Goal: Transaction & Acquisition: Purchase product/service

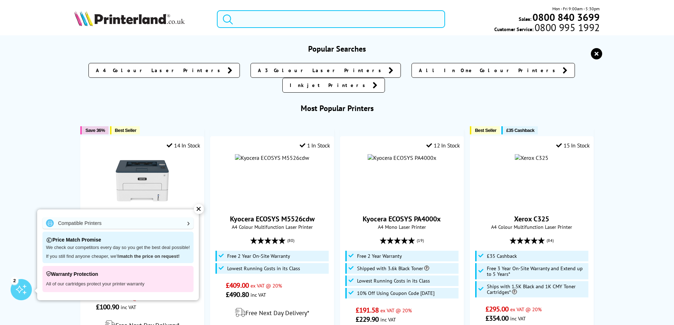
click at [316, 21] on input "search" at bounding box center [331, 19] width 228 height 18
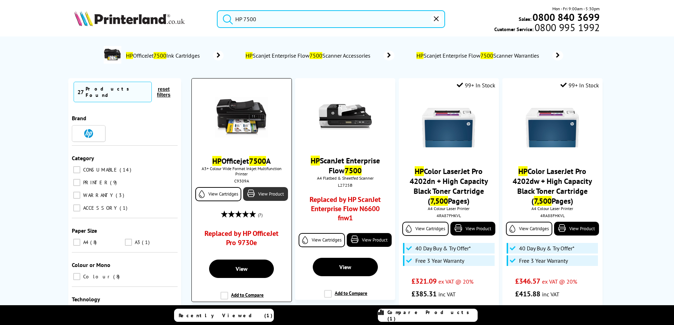
type input "HP 7500"
click at [267, 195] on link "View Product" at bounding box center [265, 194] width 45 height 14
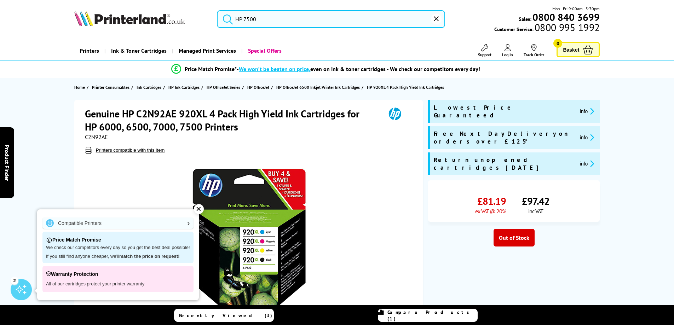
click at [249, 20] on input "HP 7500" at bounding box center [331, 19] width 228 height 18
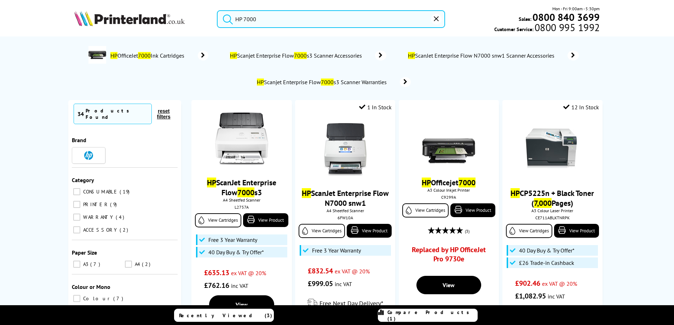
click at [247, 18] on input "HP 7000" at bounding box center [331, 19] width 228 height 18
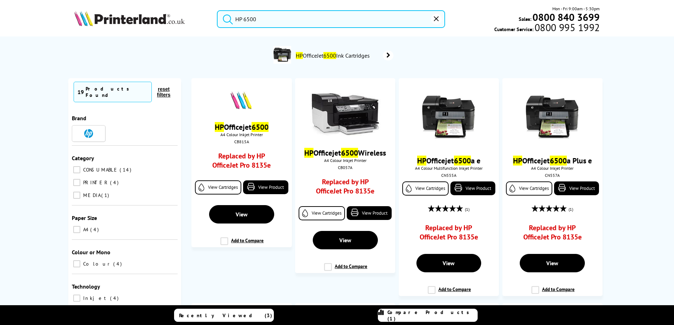
drag, startPoint x: 267, startPoint y: 19, endPoint x: 244, endPoint y: 18, distance: 22.6
click at [244, 18] on input "HP 6500" at bounding box center [331, 19] width 228 height 18
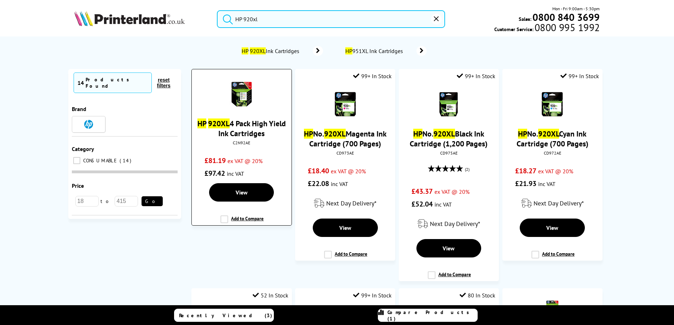
type input "HP 920xl"
click at [251, 128] on link "HP 920XL 4 Pack High Yield Ink Cartridges" at bounding box center [241, 128] width 88 height 20
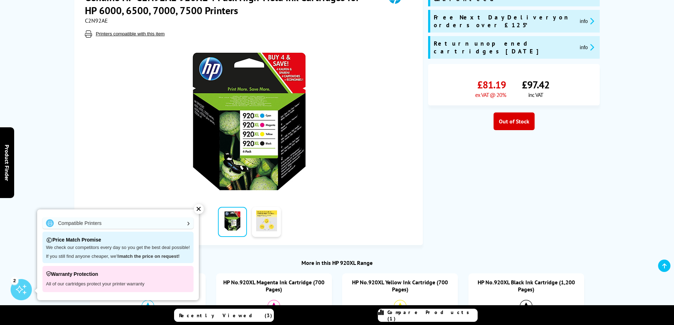
scroll to position [118, 0]
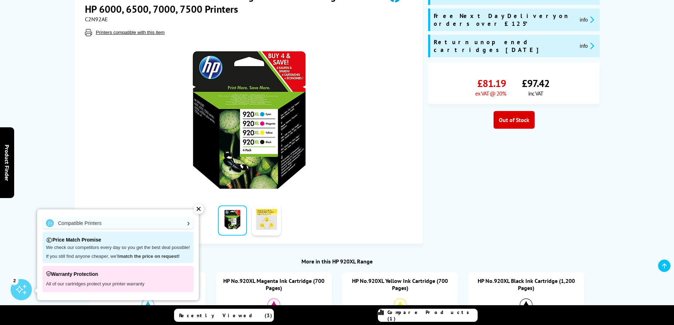
click at [199, 208] on div "✕" at bounding box center [199, 209] width 10 height 10
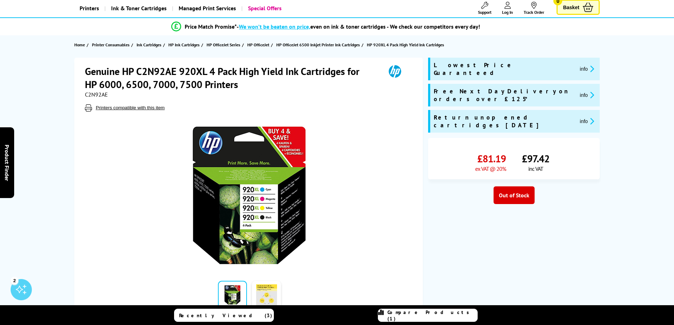
scroll to position [0, 0]
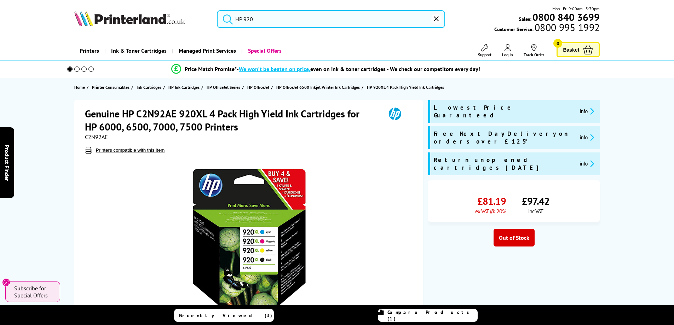
click at [436, 19] on icon "reset" at bounding box center [436, 18] width 5 height 5
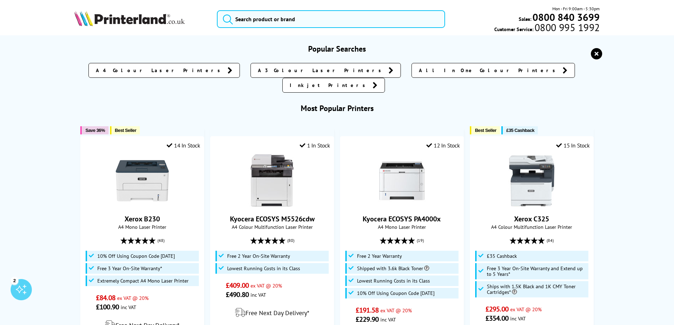
click at [419, 70] on span "All In One Colour Printers" at bounding box center [489, 70] width 140 height 7
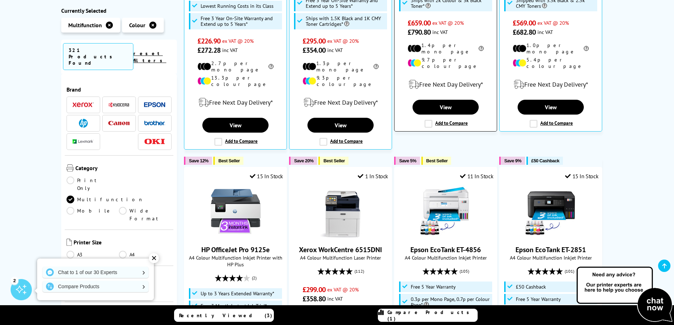
scroll to position [377, 0]
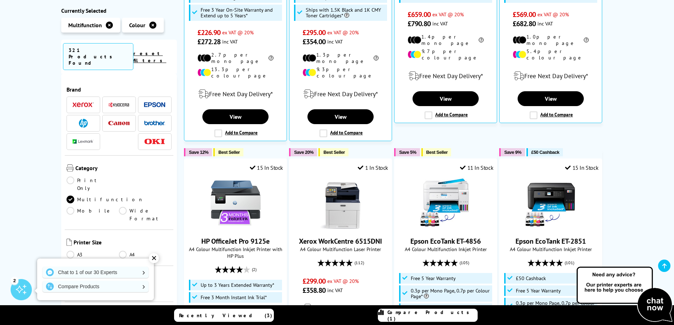
click at [155, 258] on div "✕" at bounding box center [154, 258] width 10 height 10
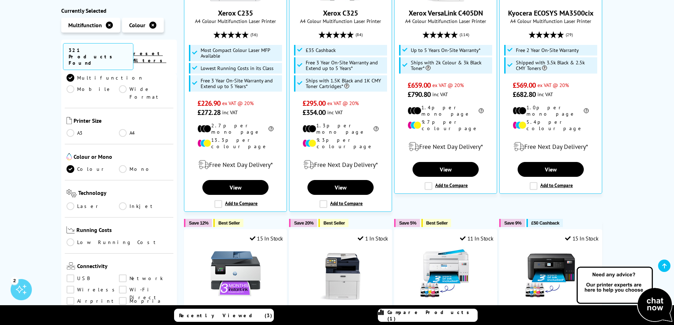
scroll to position [141, 0]
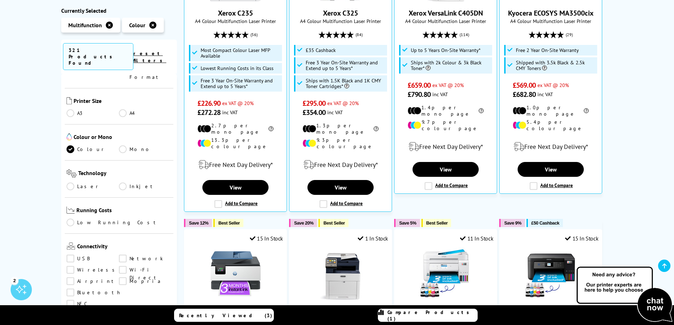
click at [123, 109] on link "A4" at bounding box center [145, 113] width 53 height 8
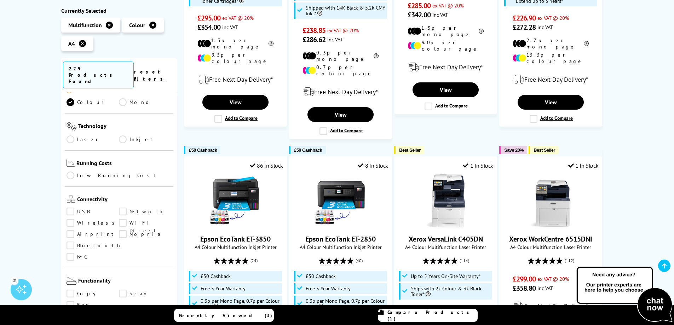
scroll to position [236, 0]
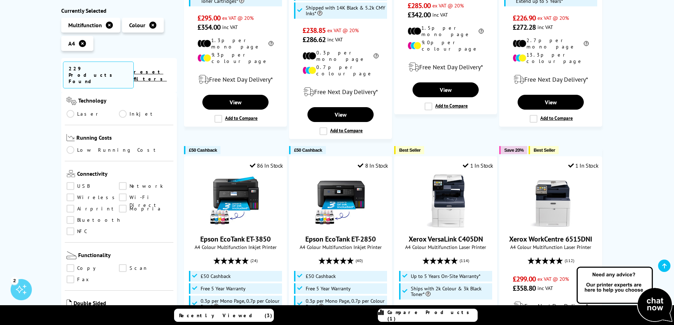
click at [121, 110] on link "Inkjet" at bounding box center [145, 114] width 53 height 8
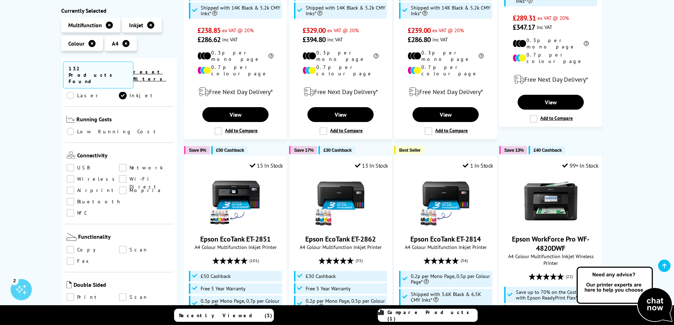
scroll to position [260, 0]
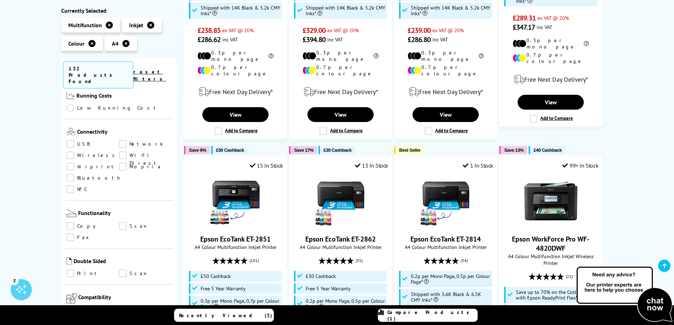
click at [70, 222] on link "Copy" at bounding box center [92, 226] width 53 height 8
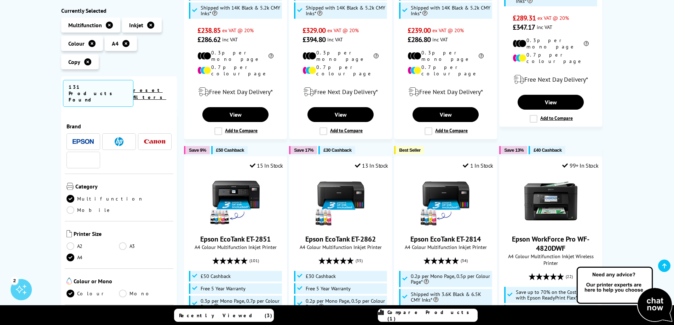
scroll to position [260, 0]
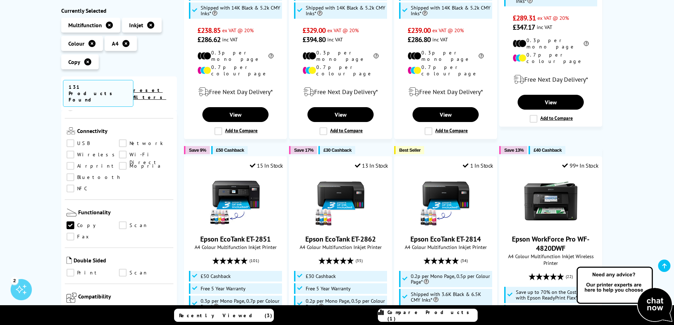
click at [123, 222] on link "Scan" at bounding box center [145, 226] width 53 height 8
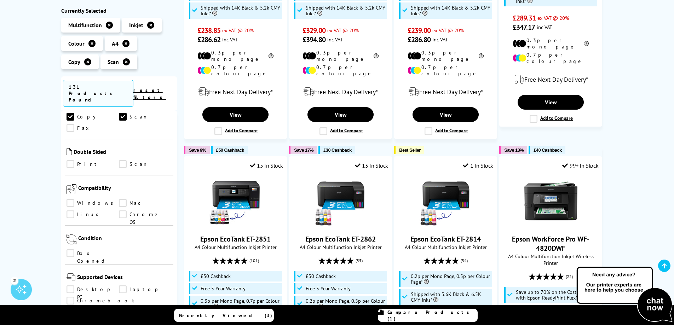
scroll to position [377, 0]
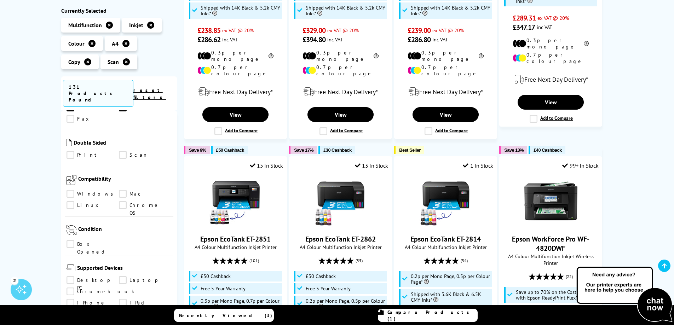
click at [70, 151] on link "Print" at bounding box center [92, 155] width 53 height 8
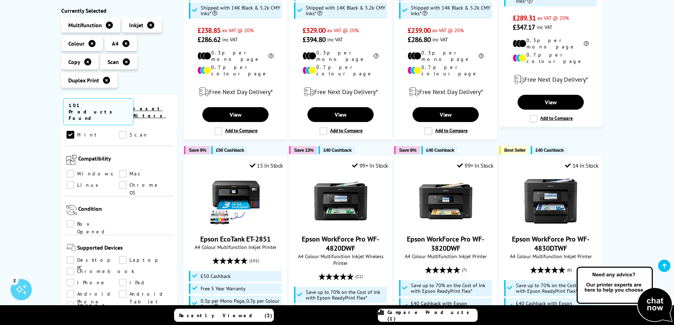
scroll to position [401, 0]
click at [70, 174] on link "Windows" at bounding box center [92, 178] width 53 height 8
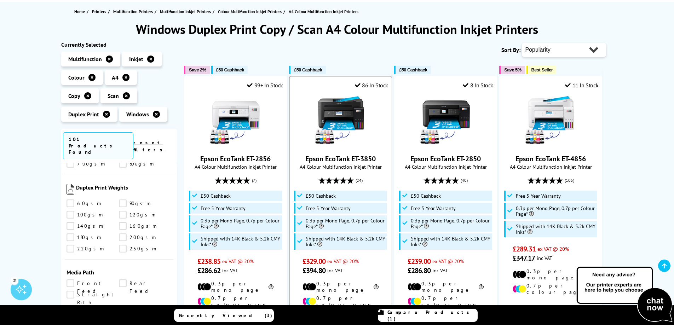
scroll to position [94, 0]
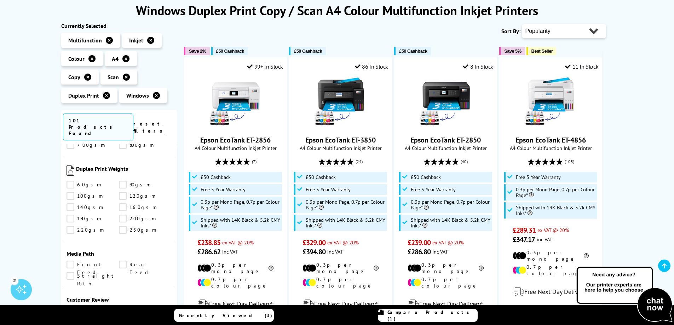
click at [592, 31] on select "Popularity Rating Price - Low to High Price - High to Low Running Costs - Low t…" at bounding box center [564, 31] width 84 height 14
select select "Price Ascending"
click at [522, 24] on select "Popularity Rating Price - Low to High Price - High to Low Running Costs - Low t…" at bounding box center [564, 31] width 84 height 14
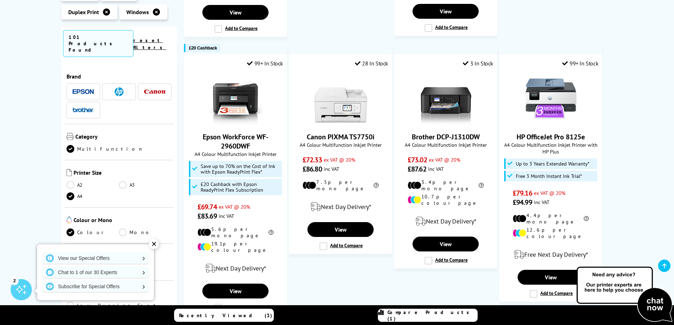
scroll to position [684, 0]
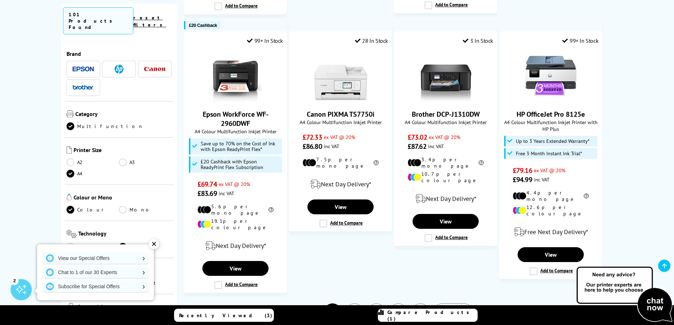
drag, startPoint x: 514, startPoint y: 92, endPoint x: 609, endPoint y: 91, distance: 95.5
copy link "HP OfficeJet Pro 8125e"
